Goal: Find specific page/section: Find specific page/section

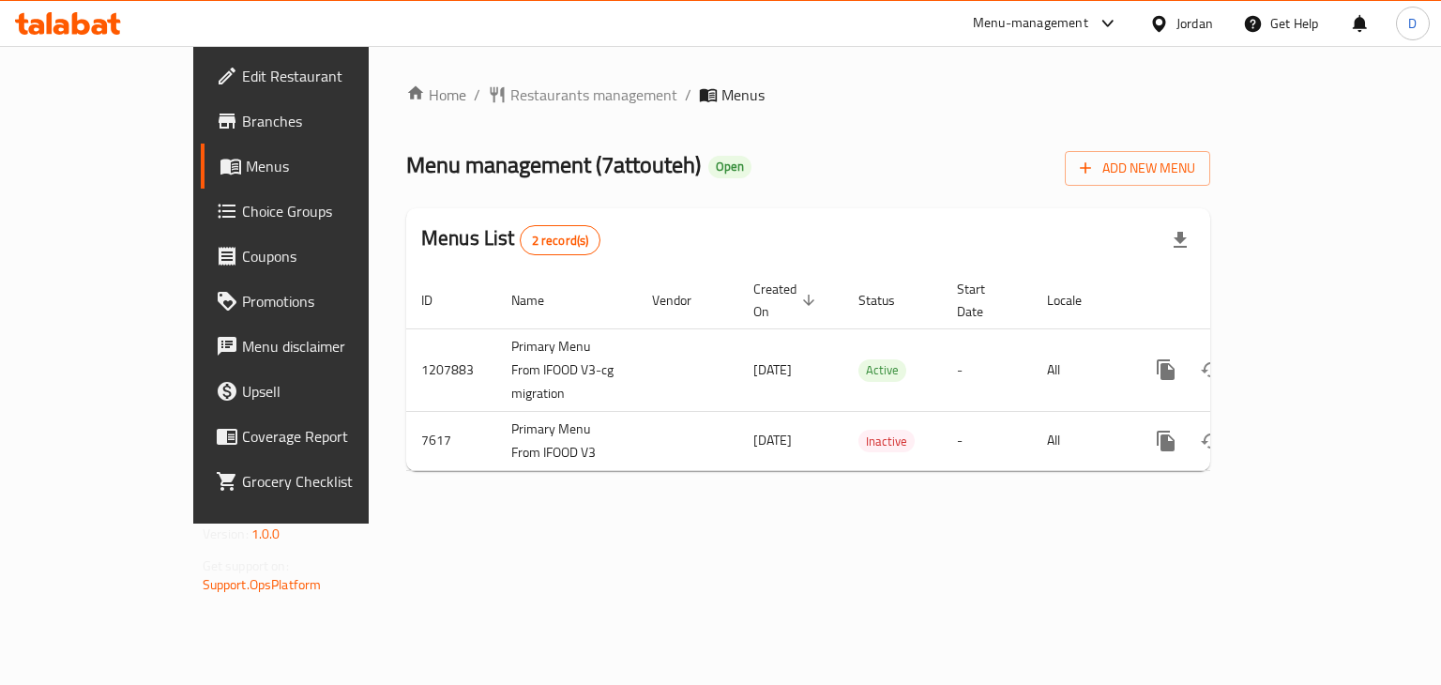
click at [1161, 29] on icon at bounding box center [1159, 24] width 20 height 20
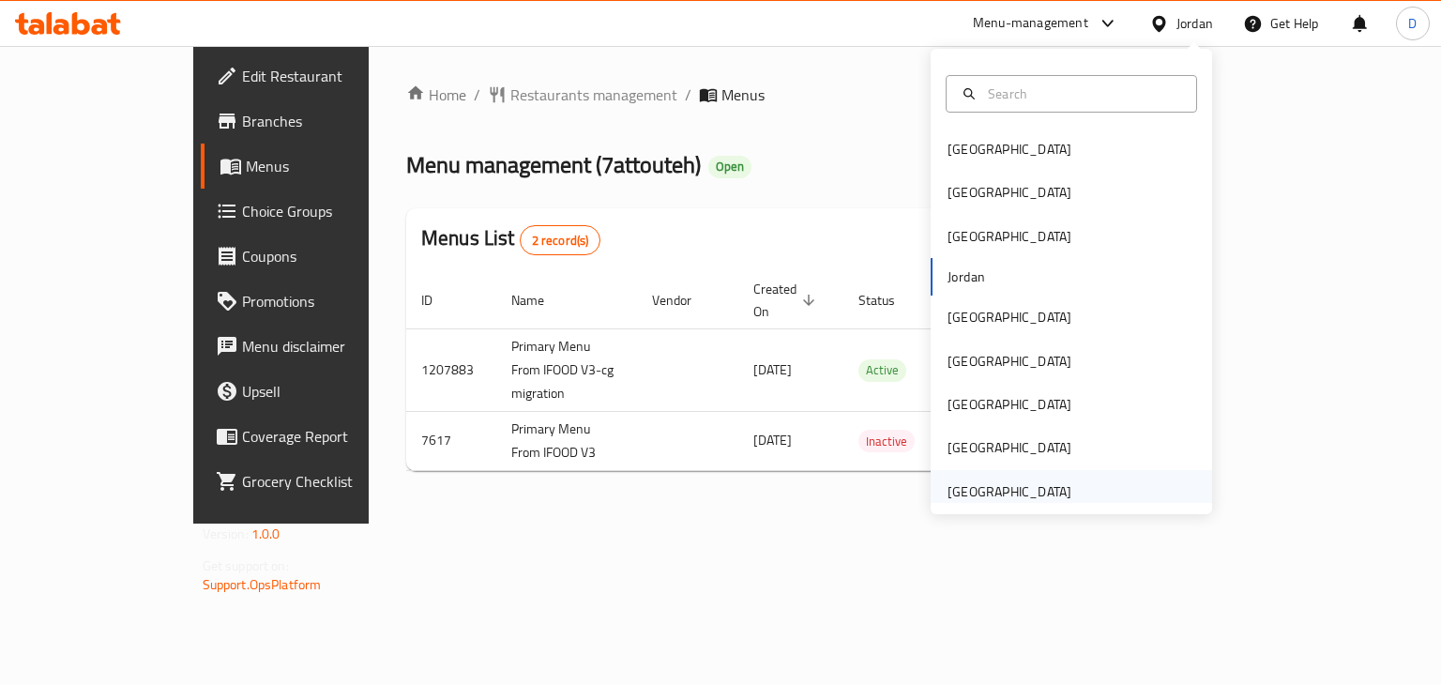
click at [1021, 488] on div "[GEOGRAPHIC_DATA]" at bounding box center [1009, 491] width 124 height 21
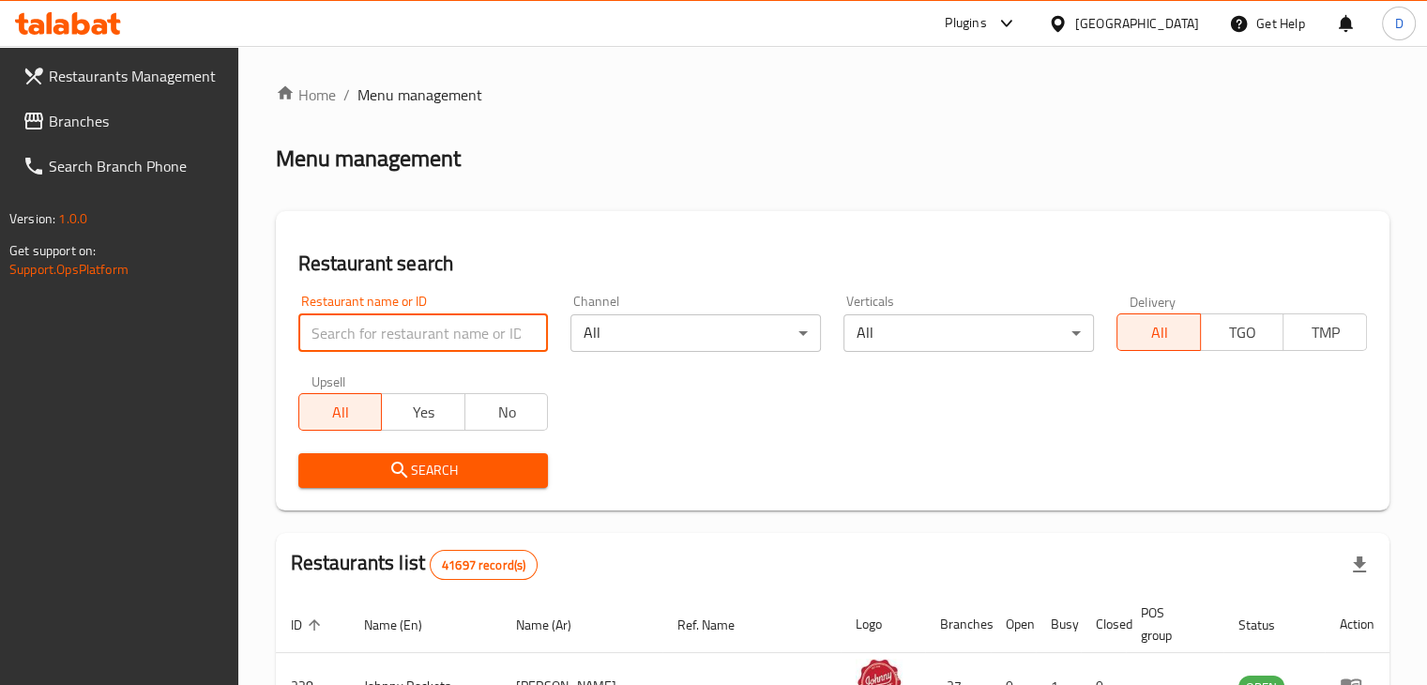
click at [435, 324] on input "search" at bounding box center [423, 333] width 250 height 38
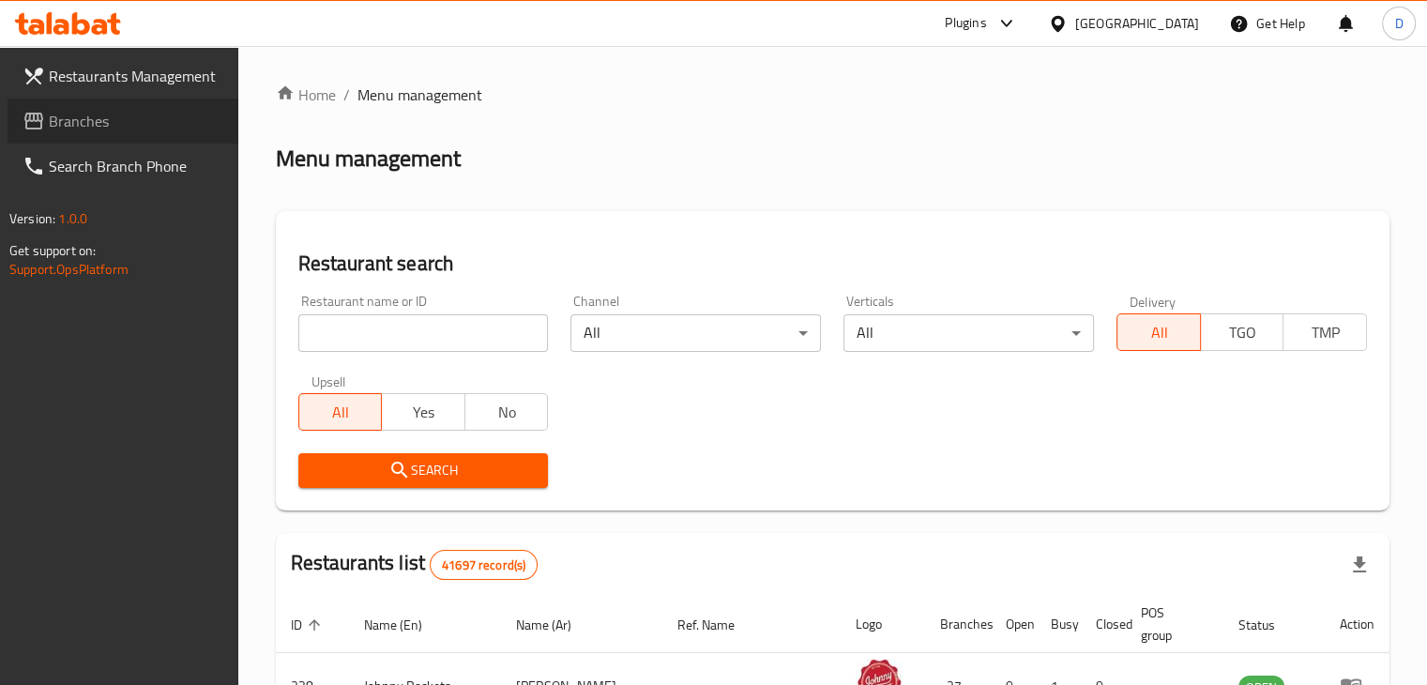
click at [120, 128] on span "Branches" at bounding box center [136, 121] width 174 height 23
